Goal: Information Seeking & Learning: Understand process/instructions

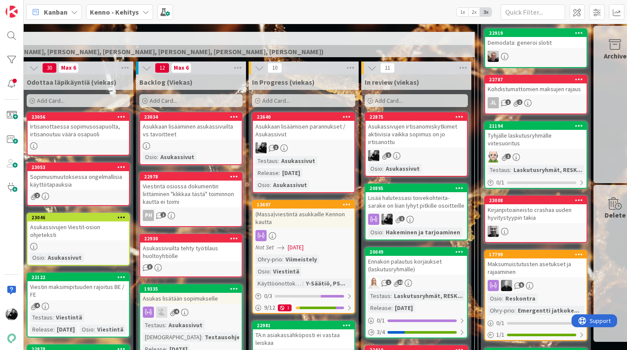
scroll to position [204, 156]
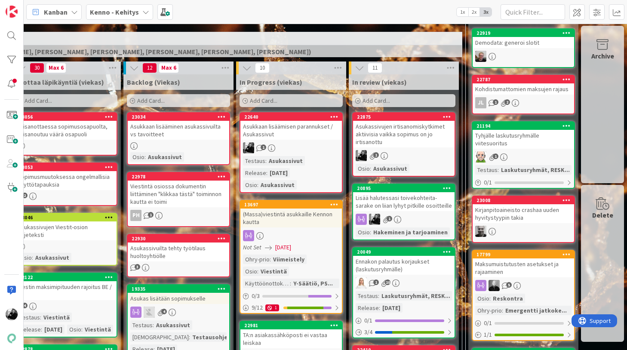
click at [430, 205] on div "Lisää halutessasi toivekohteita- sarake on liian lyhyt pitkille osoitteille" at bounding box center [403, 201] width 101 height 19
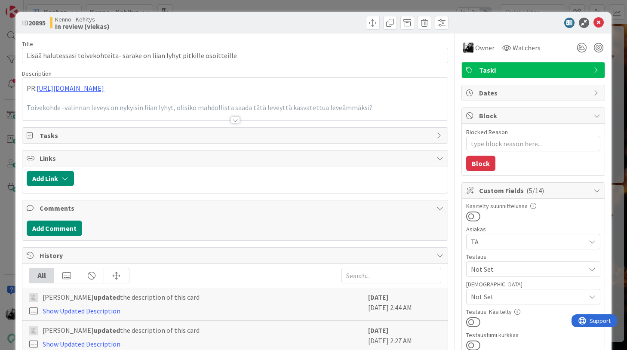
click at [236, 117] on div at bounding box center [234, 119] width 9 height 7
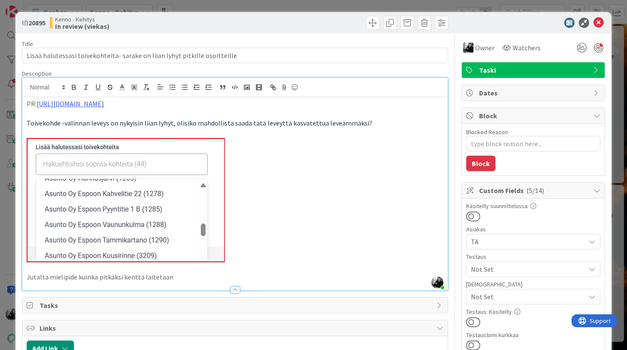
type textarea "x"
click at [600, 27] on icon at bounding box center [598, 23] width 10 height 10
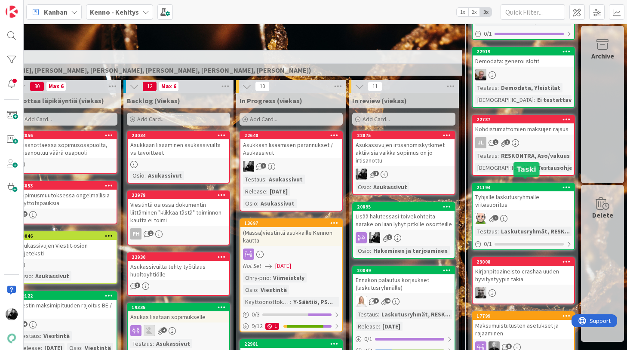
scroll to position [185, 156]
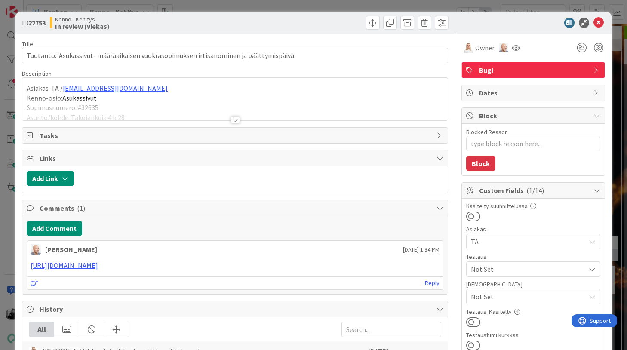
click at [235, 122] on div at bounding box center [234, 119] width 9 height 7
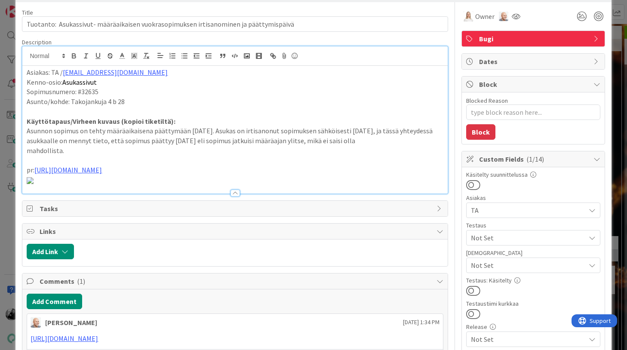
scroll to position [34, 0]
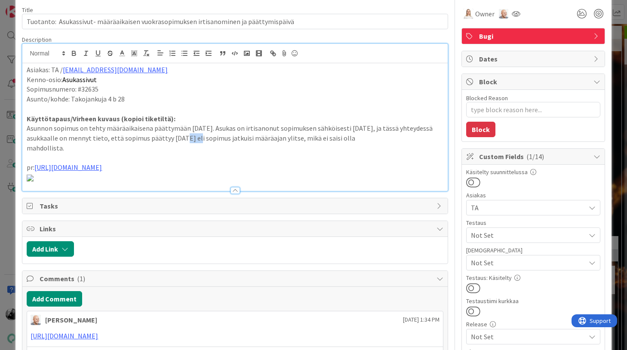
drag, startPoint x: 170, startPoint y: 138, endPoint x: 183, endPoint y: 140, distance: 13.0
click at [183, 140] on p "Asunnon sopimus on tehty määräaikaisena päättymään 31.8.25. Asukas on irtisanon…" at bounding box center [235, 132] width 416 height 19
drag, startPoint x: 196, startPoint y: 138, endPoint x: 166, endPoint y: 138, distance: 30.5
click at [166, 138] on p "Asunnon sopimus on tehty määräaikaisena päättymään 31.8.25. Asukas on irtisanon…" at bounding box center [235, 132] width 416 height 19
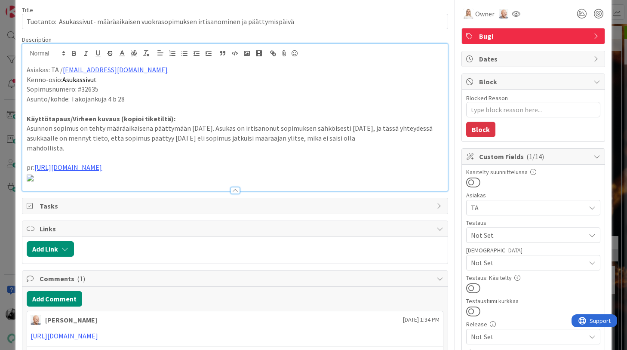
click at [218, 148] on p "mahdollista." at bounding box center [235, 148] width 416 height 10
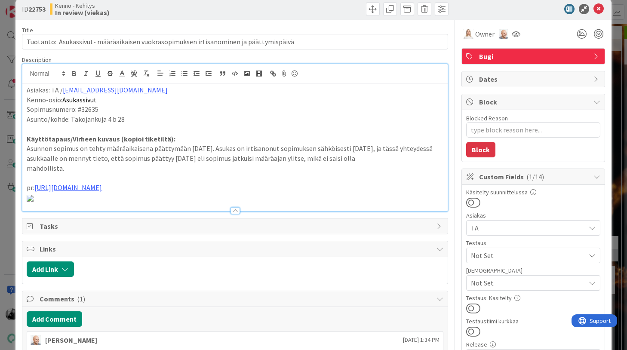
scroll to position [0, 0]
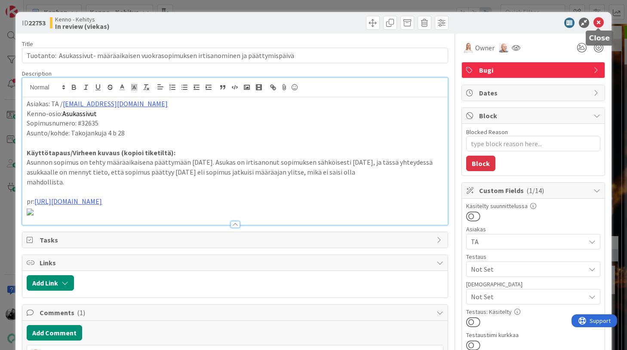
click at [598, 21] on icon at bounding box center [598, 23] width 10 height 10
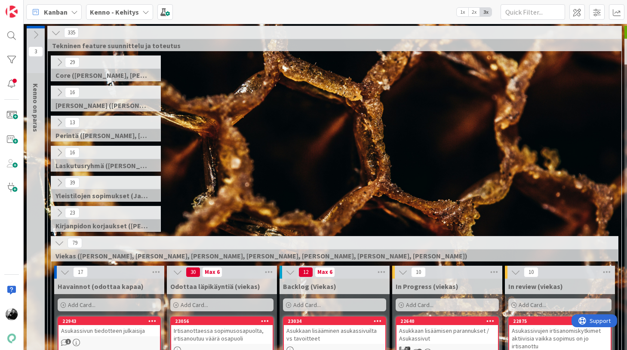
click at [392, 182] on div "39 Yleistilojen sopimukset (Jaakko, VilleP, TommiL, Simo)" at bounding box center [334, 191] width 570 height 30
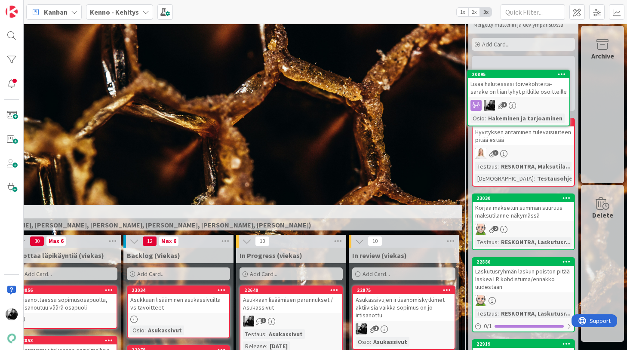
scroll to position [0, 156]
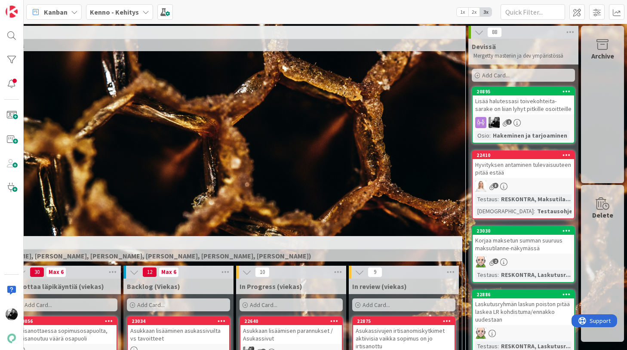
click at [515, 109] on div "Lisää halutessasi toivekohteita- sarake on liian lyhyt pitkille osoitteille" at bounding box center [522, 104] width 101 height 19
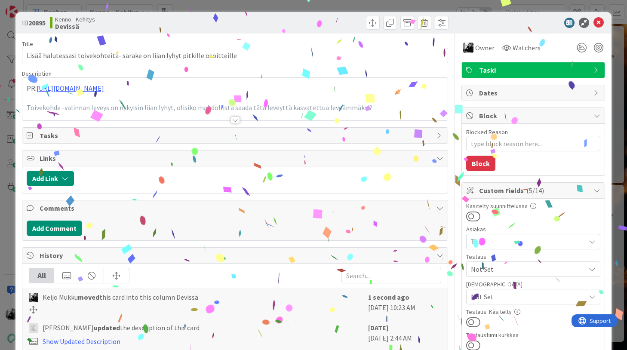
type textarea "x"
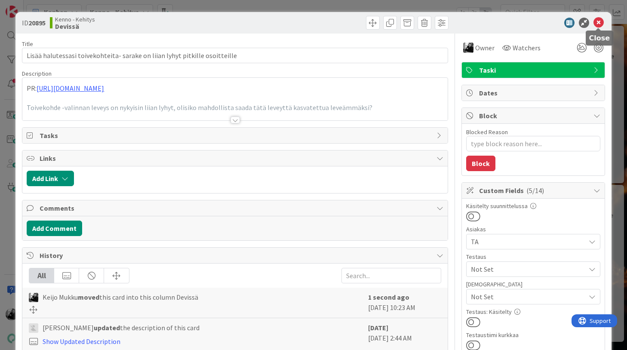
click at [599, 21] on icon at bounding box center [598, 23] width 10 height 10
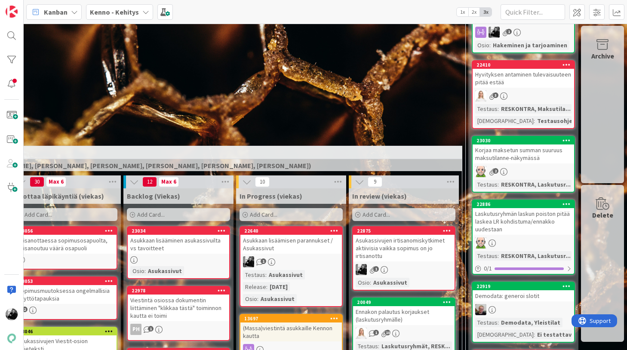
scroll to position [119, 156]
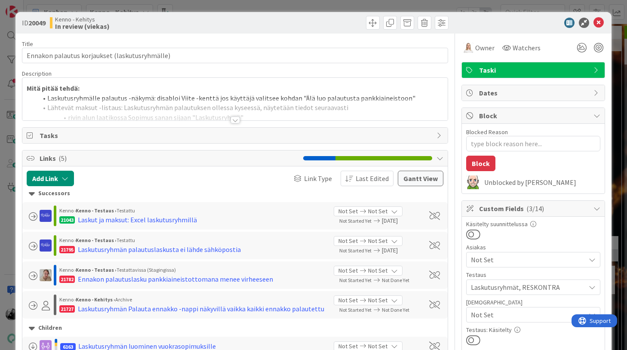
click at [230, 120] on div at bounding box center [235, 115] width 426 height 9
click at [235, 120] on div at bounding box center [234, 119] width 9 height 7
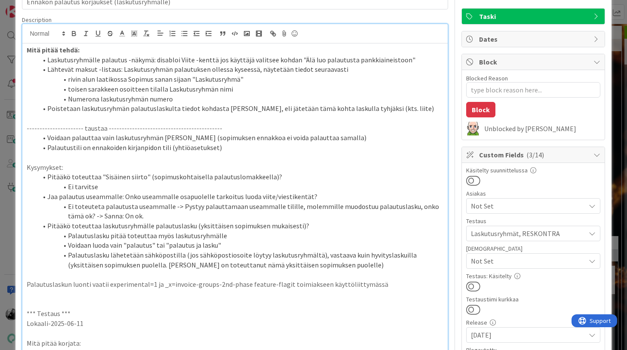
scroll to position [55, 0]
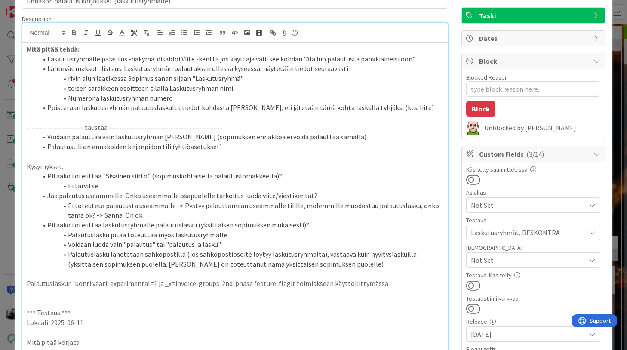
click at [353, 68] on li "Lähtevät maksut -listaus: Laskutusryhmän palautuksen ollessa kyseessä, näytetää…" at bounding box center [240, 69] width 406 height 10
click at [252, 80] on li "rivin alun laatikossa Sopimus sanan sijaan "Laskutusryhmä"" at bounding box center [240, 79] width 406 height 10
click at [237, 88] on li "toisen sarakkeen osoitteen tilalla Laskutusryhmän nimi" at bounding box center [240, 88] width 406 height 10
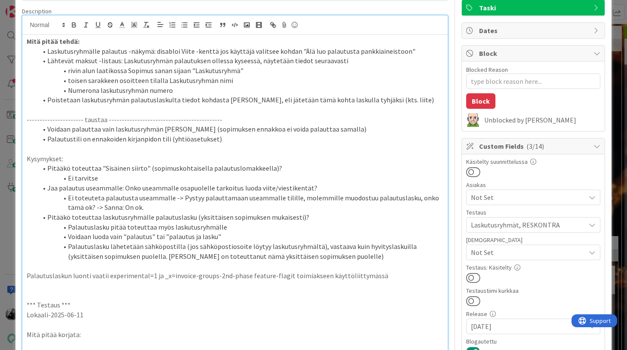
click at [236, 92] on li "Numerona laskutusryhmän numero" at bounding box center [240, 91] width 406 height 10
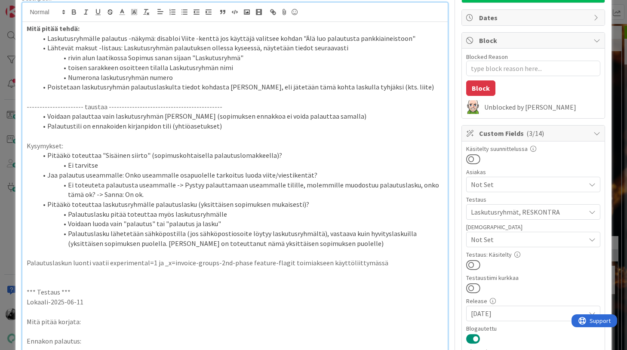
scroll to position [76, 0]
click at [404, 87] on li "Poistetaan laskutusryhmän palautuslaskulta tiedot kohdasta [PERSON_NAME], eli j…" at bounding box center [240, 86] width 406 height 10
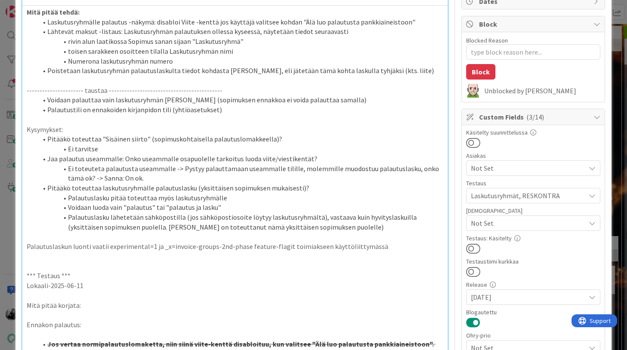
scroll to position [94, 0]
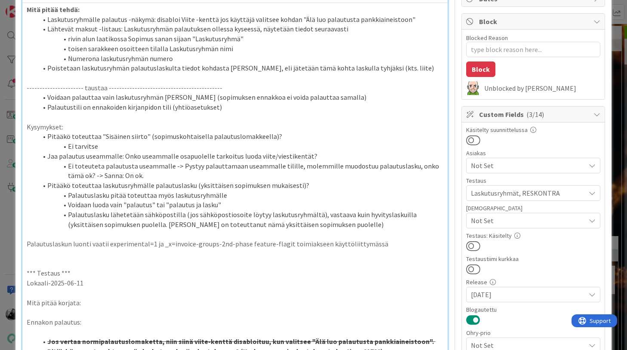
click at [394, 101] on li "Voidaan palauttaa vain laskutusryhmän [PERSON_NAME] (sopimuksen ennakkoa ei voi…" at bounding box center [240, 97] width 406 height 10
click at [377, 106] on li "Palautustili on ennakoiden kirjanpidon tili (yhtiöasetukset)" at bounding box center [240, 107] width 406 height 10
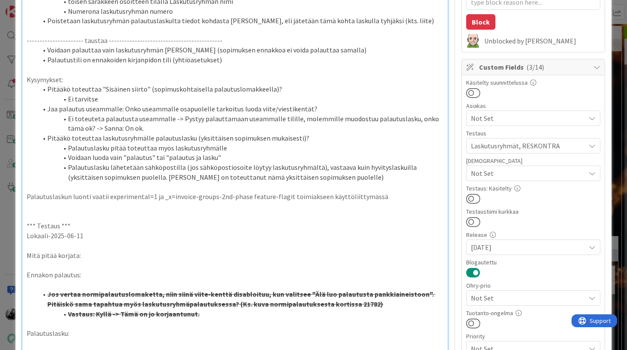
scroll to position [142, 0]
click at [377, 92] on li "Pitääkö toteuttaa "Sisäinen siirto" (sopimuskohtaisella palautuslomakkeella)?" at bounding box center [240, 88] width 406 height 10
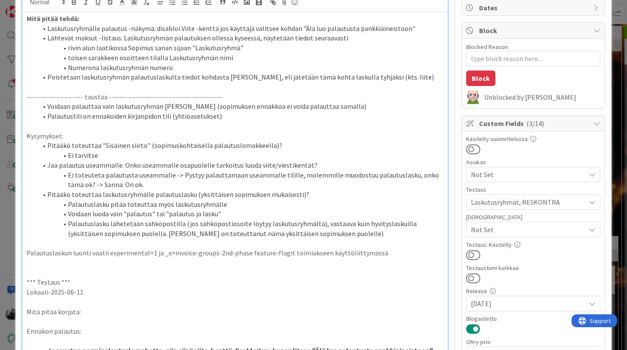
scroll to position [83, 0]
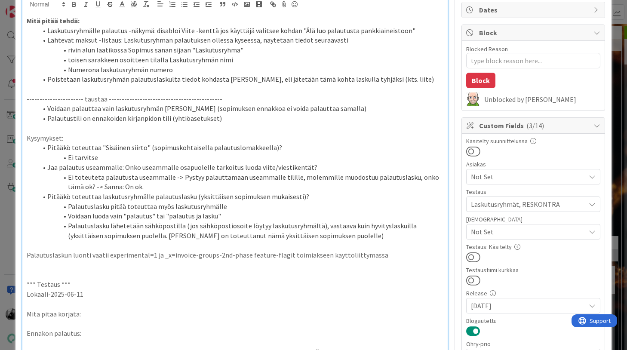
click at [390, 42] on li "Lähtevät maksut -listaus: Laskutusryhmän palautuksen ollessa kyseessä, näytetää…" at bounding box center [240, 40] width 406 height 10
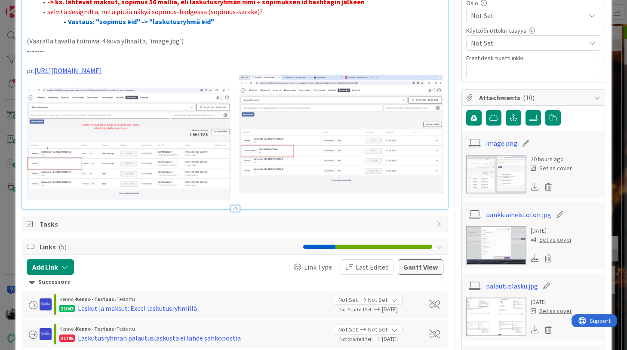
scroll to position [503, 0]
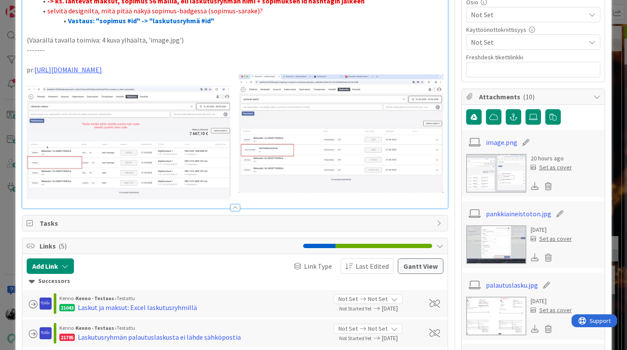
click at [332, 142] on img at bounding box center [235, 136] width 416 height 125
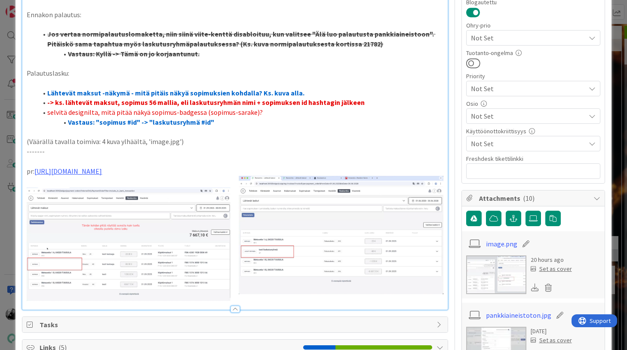
scroll to position [400, 0]
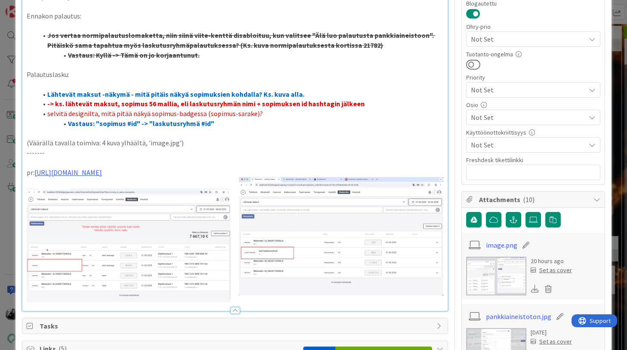
click at [456, 195] on div "Title 46 / 128 Ennakon palautus korjaukset (laskutusryhmälle) Description Mitä …" at bounding box center [313, 316] width 582 height 1367
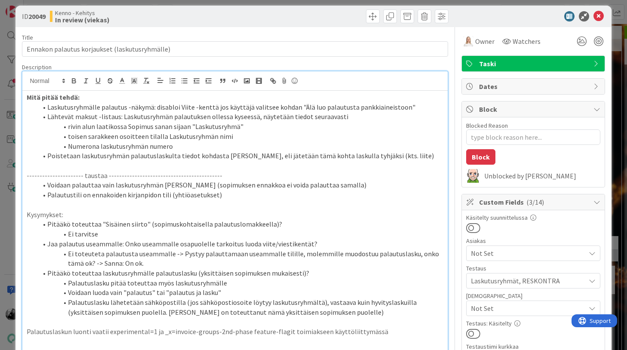
scroll to position [0, 0]
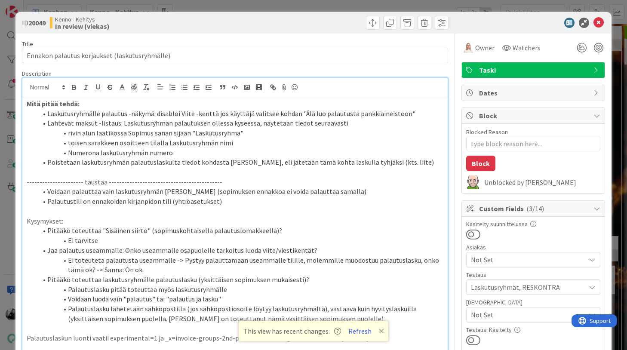
type textarea "x"
